Goal: Transaction & Acquisition: Subscribe to service/newsletter

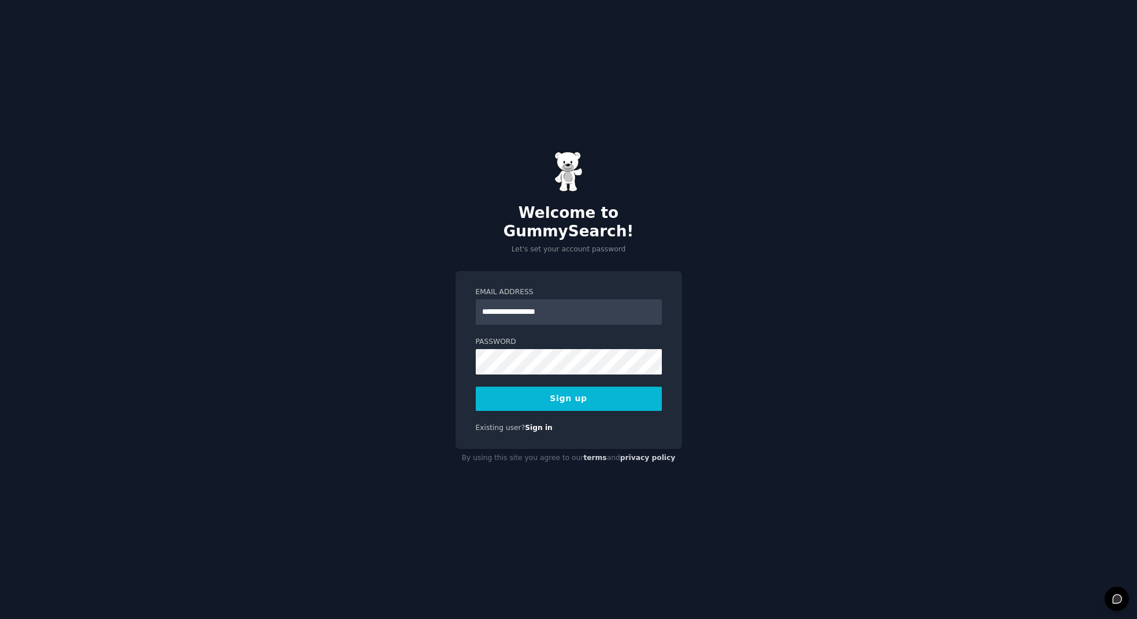
type input "**********"
click at [560, 395] on button "Sign up" at bounding box center [569, 399] width 186 height 24
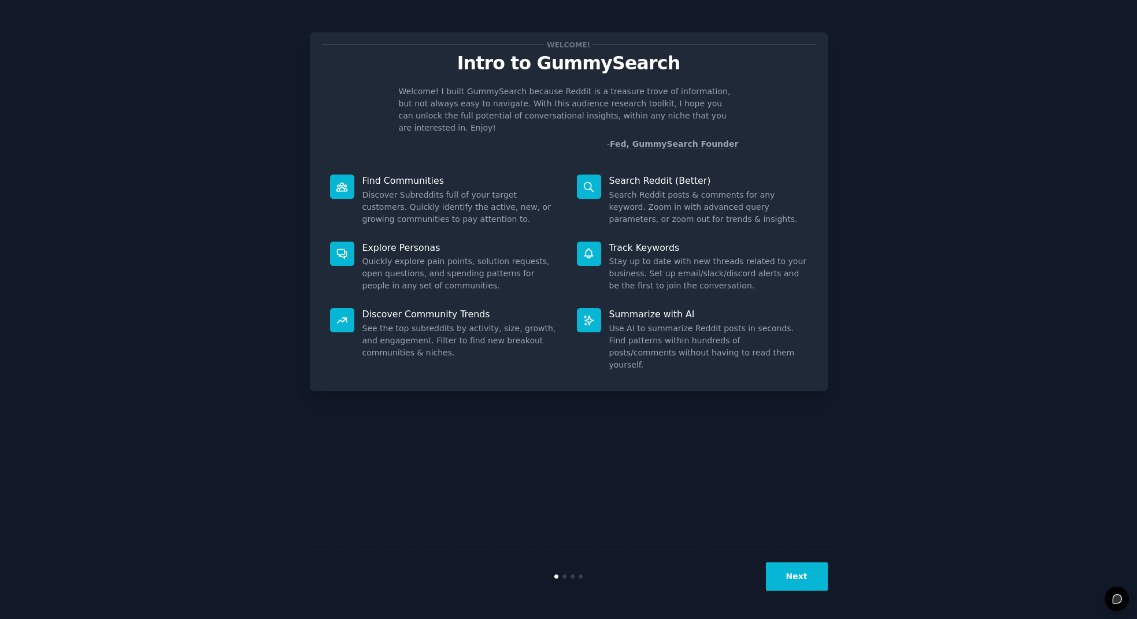
click at [410, 175] on p "Find Communities" at bounding box center [462, 181] width 198 height 12
click at [802, 581] on button "Next" at bounding box center [797, 577] width 62 height 28
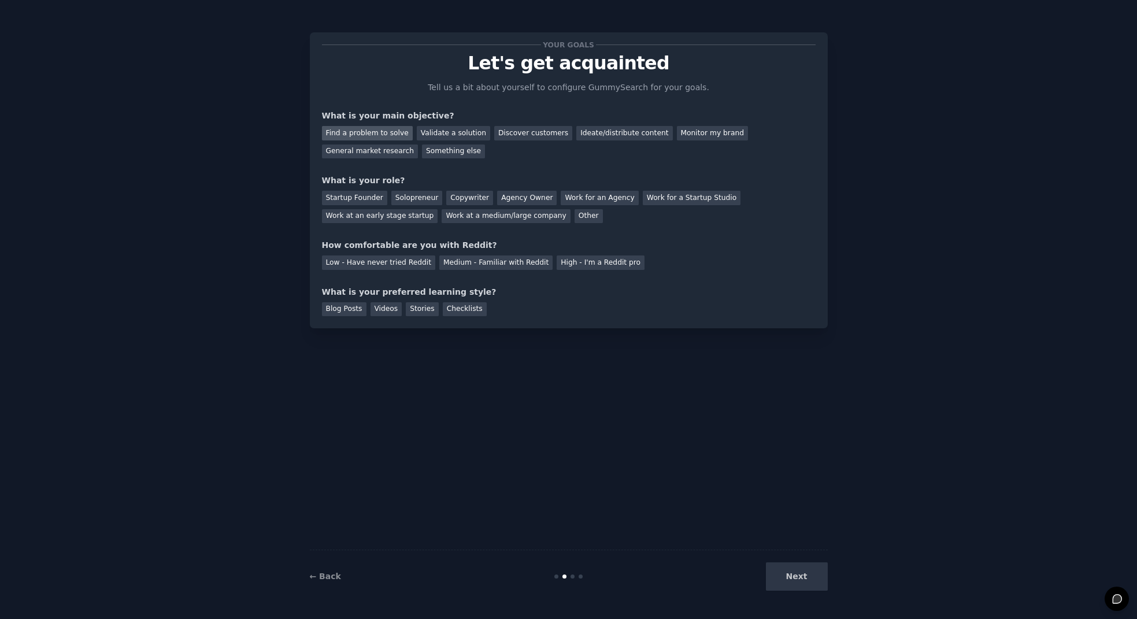
click at [374, 134] on div "Find a problem to solve" at bounding box center [367, 133] width 91 height 14
click at [374, 149] on div "General market research" at bounding box center [370, 152] width 97 height 14
click at [391, 133] on div "Find a problem to solve" at bounding box center [367, 133] width 91 height 14
click at [466, 201] on div "Copywriter" at bounding box center [469, 198] width 47 height 14
click at [401, 263] on div "Low - Have never tried Reddit" at bounding box center [378, 263] width 113 height 14
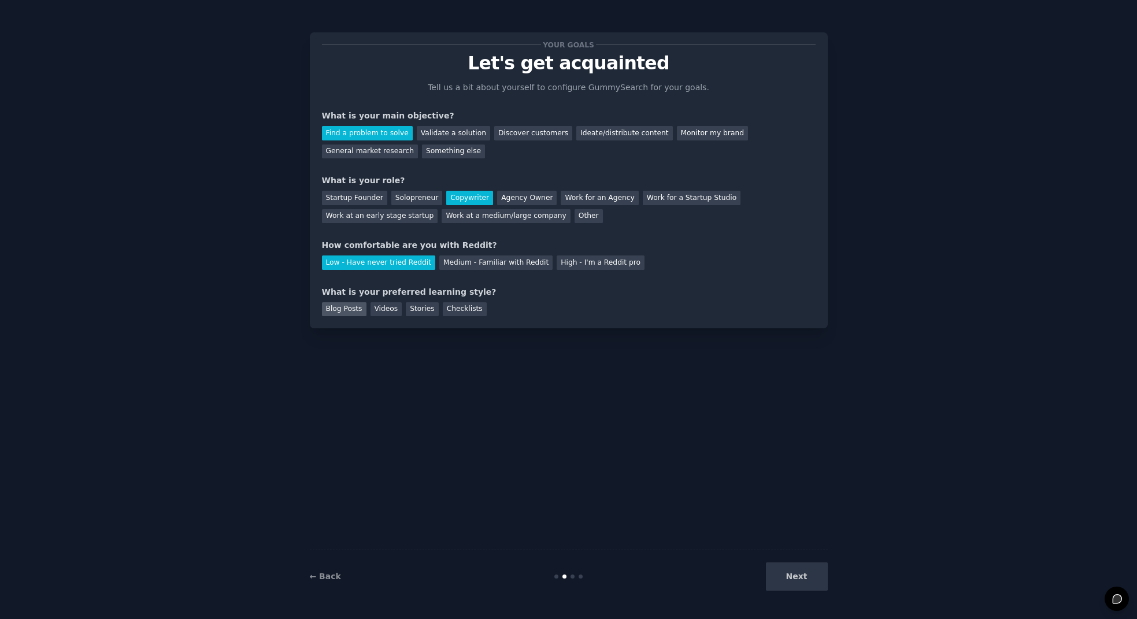
click at [351, 309] on div "Blog Posts" at bounding box center [344, 309] width 45 height 14
click at [799, 573] on button "Next" at bounding box center [797, 577] width 62 height 28
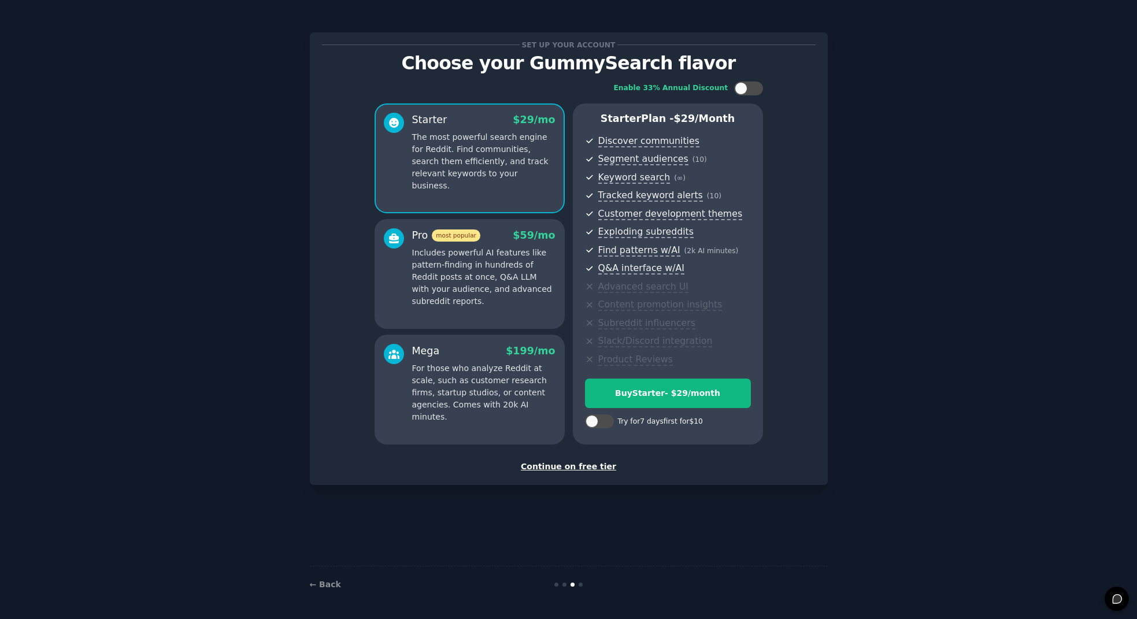
click at [574, 467] on div "Continue on free tier" at bounding box center [569, 467] width 494 height 12
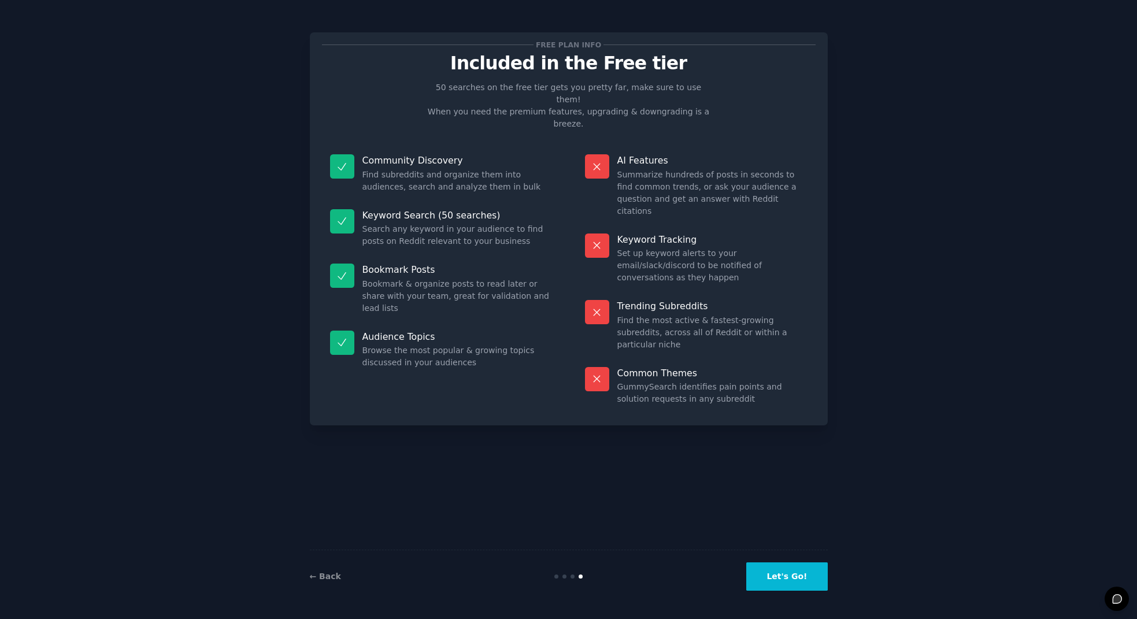
click at [793, 579] on button "Let's Go!" at bounding box center [787, 577] width 81 height 28
